Goal: Task Accomplishment & Management: Complete application form

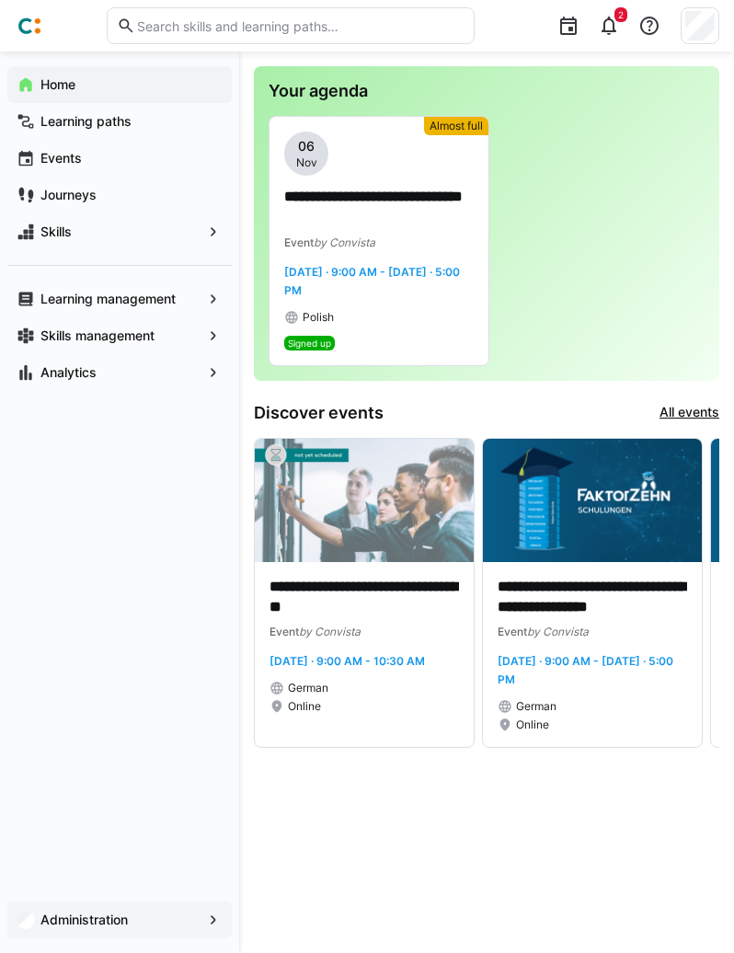
click at [0, 0] on app-navigation-label "Administration" at bounding box center [0, 0] width 0 height 0
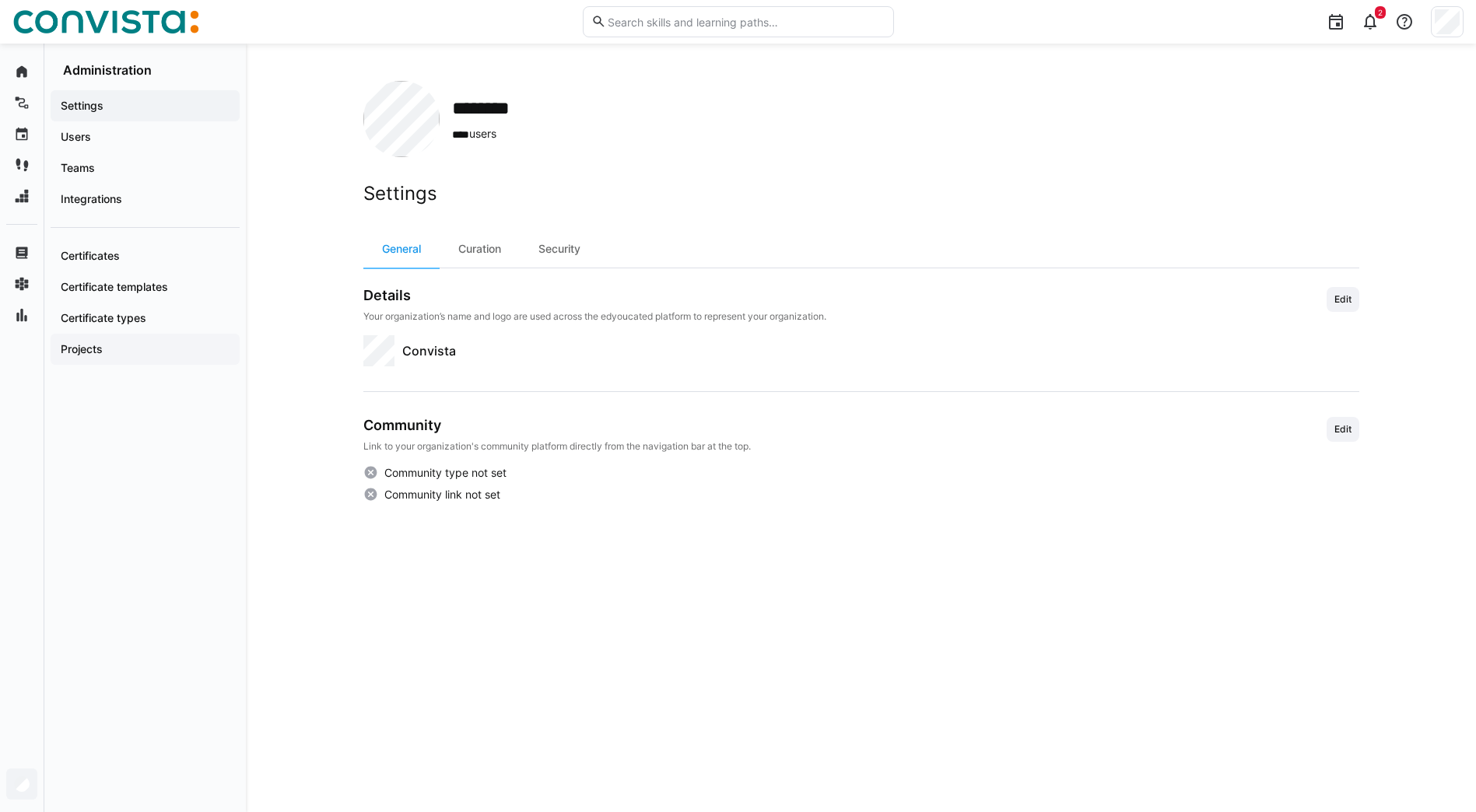
click at [0, 0] on app-navigation-label "Projects" at bounding box center [0, 0] width 0 height 0
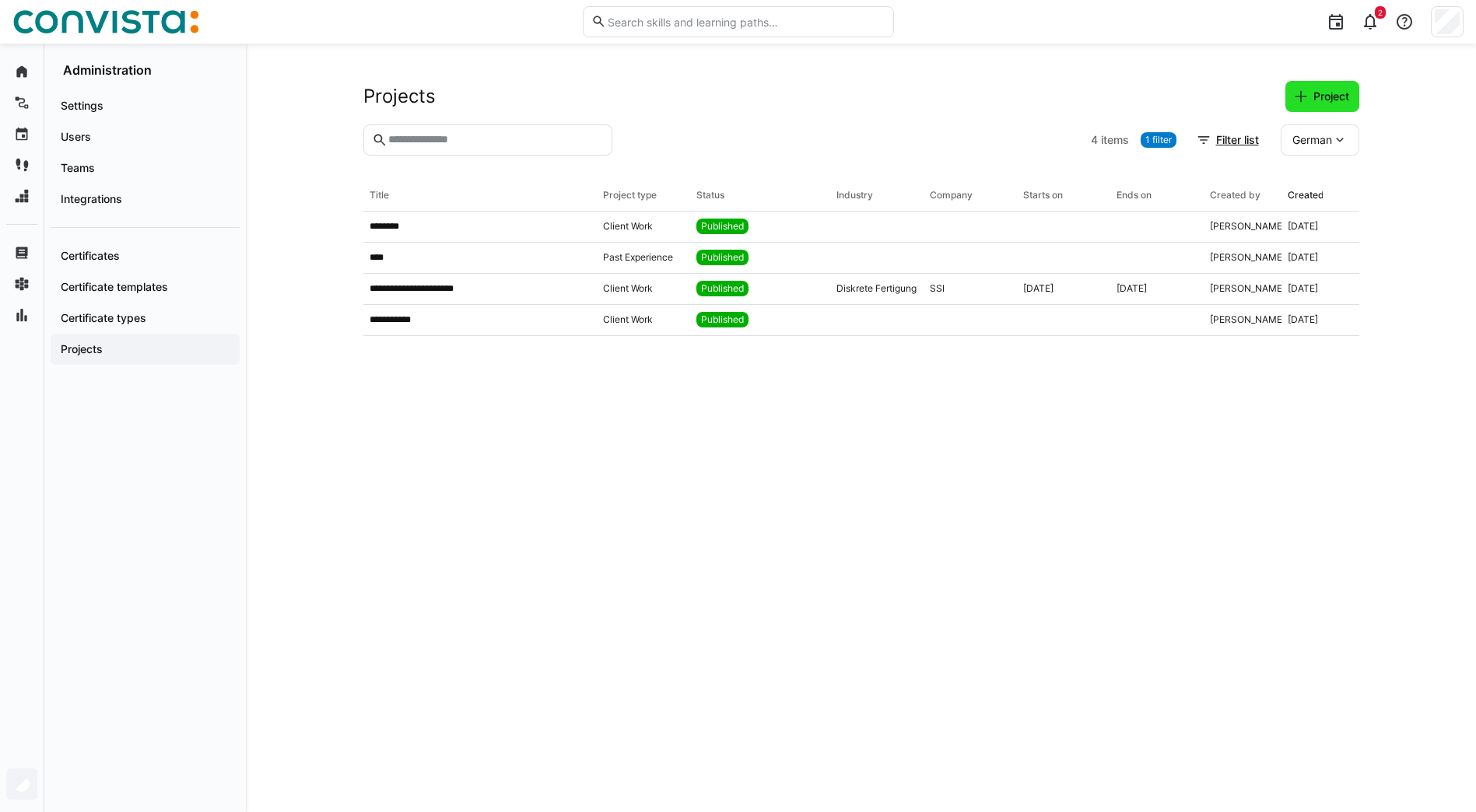
click at [1331, 91] on span "Project" at bounding box center [1331, 96] width 41 height 15
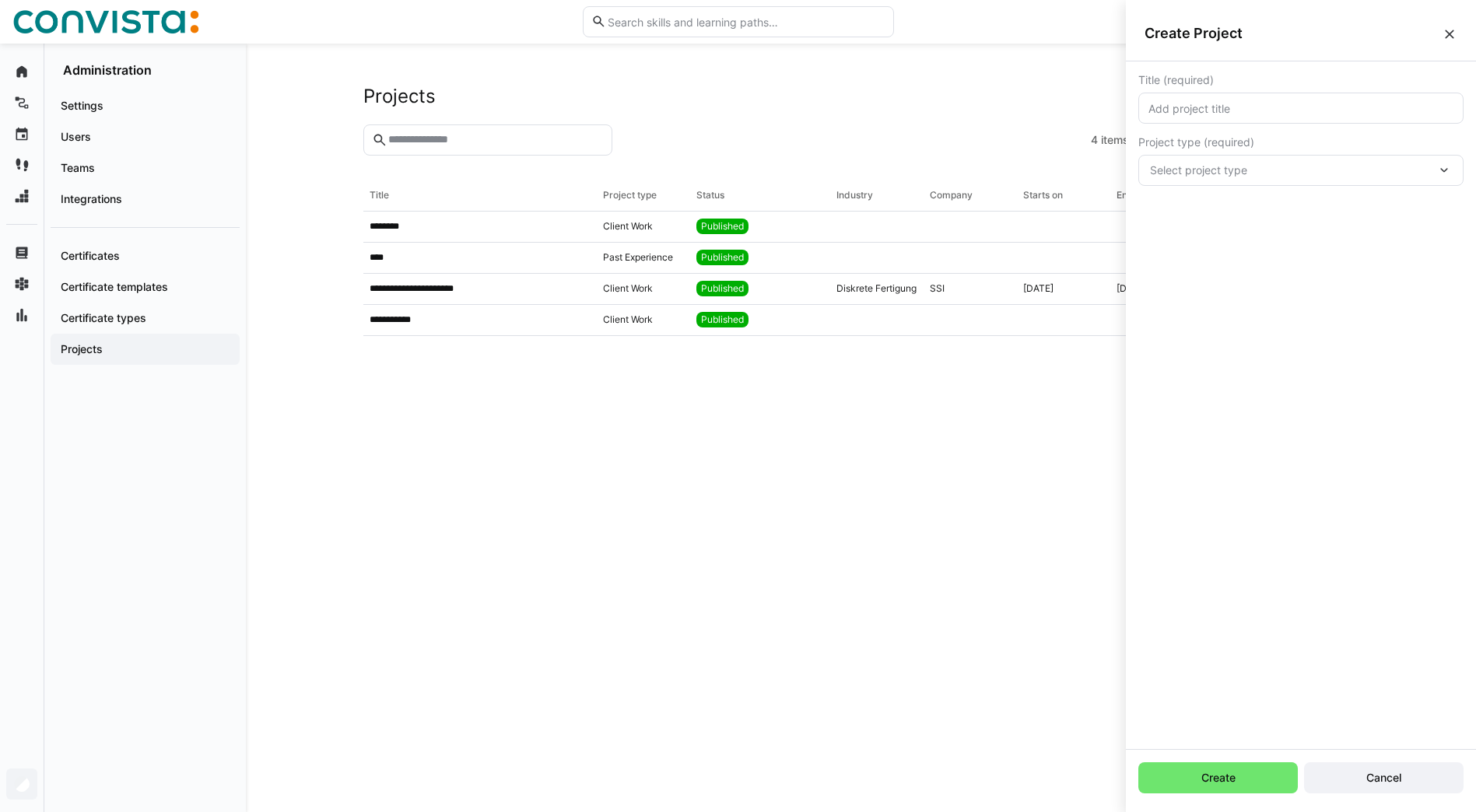
click at [1284, 80] on div "Title (required)" at bounding box center [1301, 80] width 326 height 13
click at [1258, 118] on eds-input at bounding box center [1301, 107] width 326 height 31
type input "test"
click at [1444, 171] on eds-icon at bounding box center [1444, 170] width 15 height 15
click at [1189, 216] on span "Client Work" at bounding box center [1180, 211] width 58 height 15
